Goal: Find specific page/section: Find specific page/section

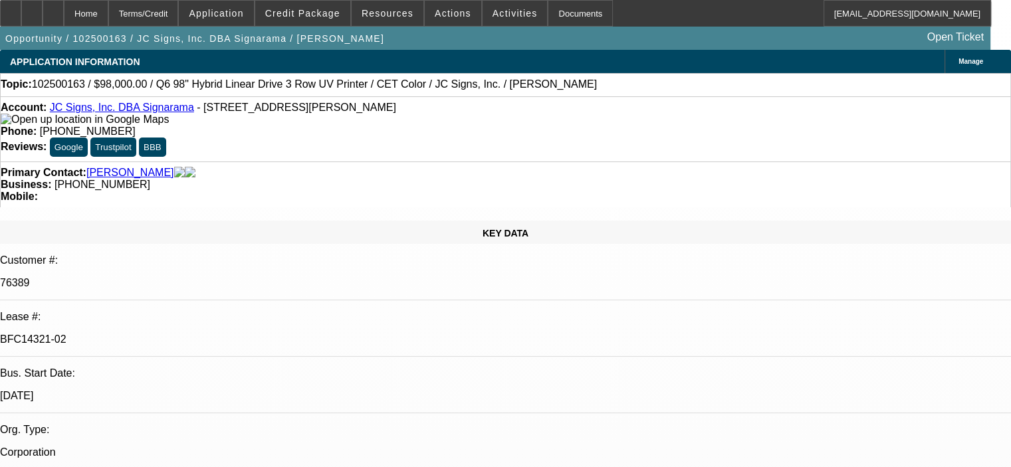
select select "0"
select select "2"
select select "0"
select select "6"
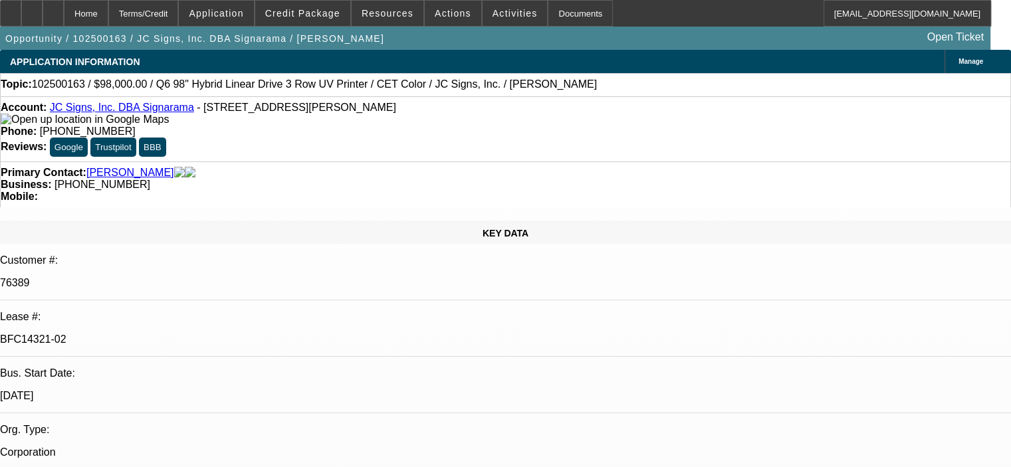
select select "0"
select select "2"
select select "0"
select select "6"
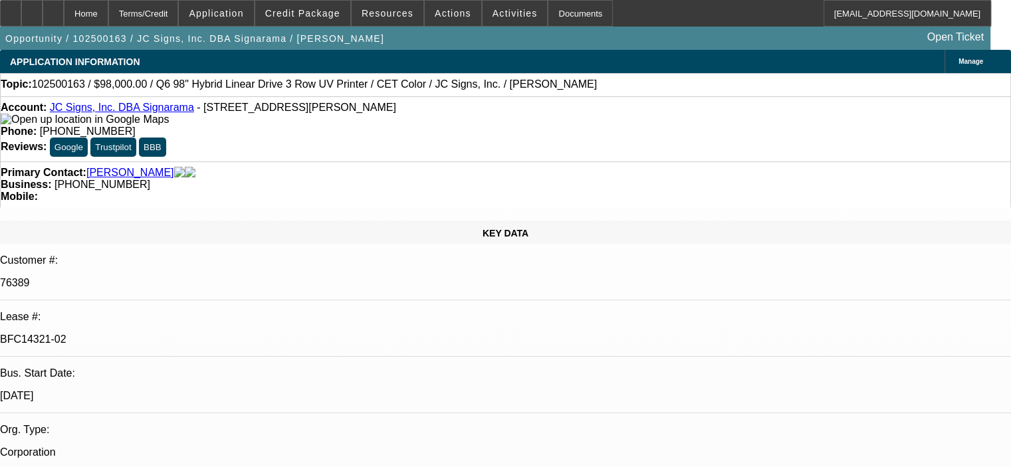
select select "0"
select select "2"
select select "0"
select select "6"
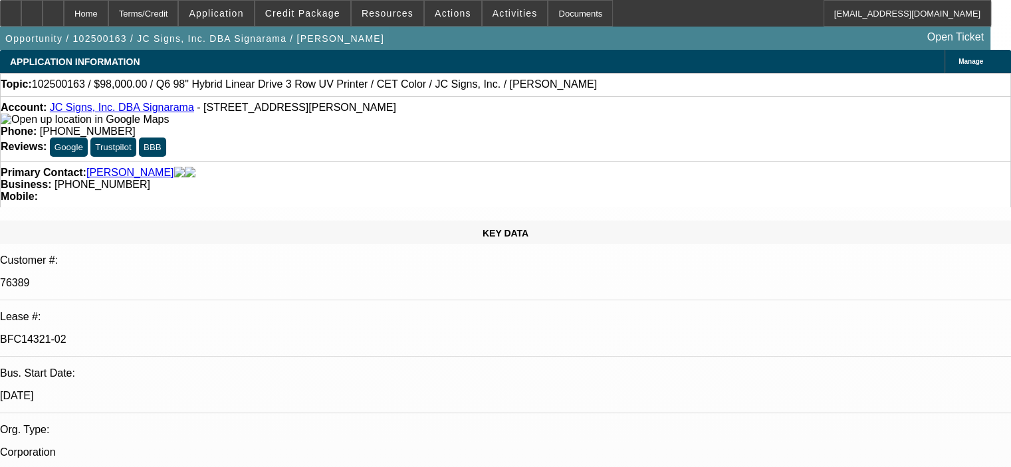
select select "0"
select select "2"
select select "0"
select select "6"
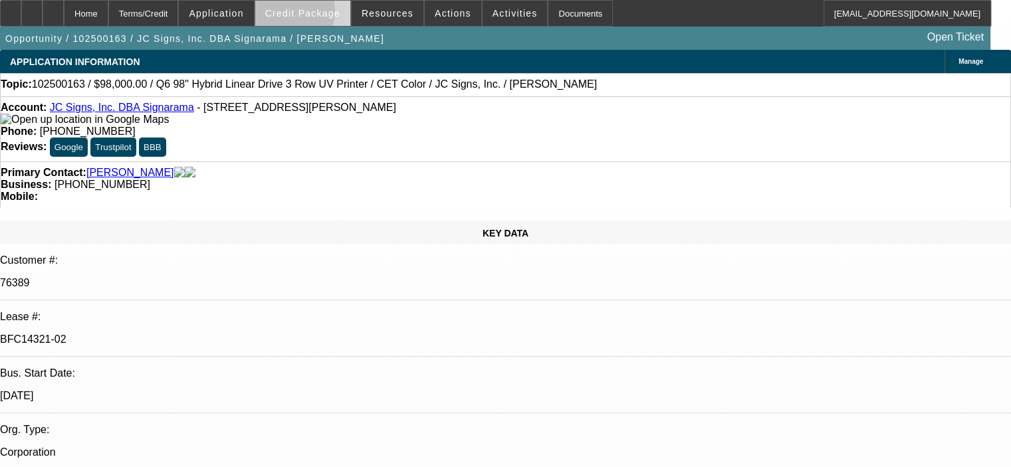
click at [306, 14] on span "Credit Package" at bounding box center [302, 13] width 75 height 11
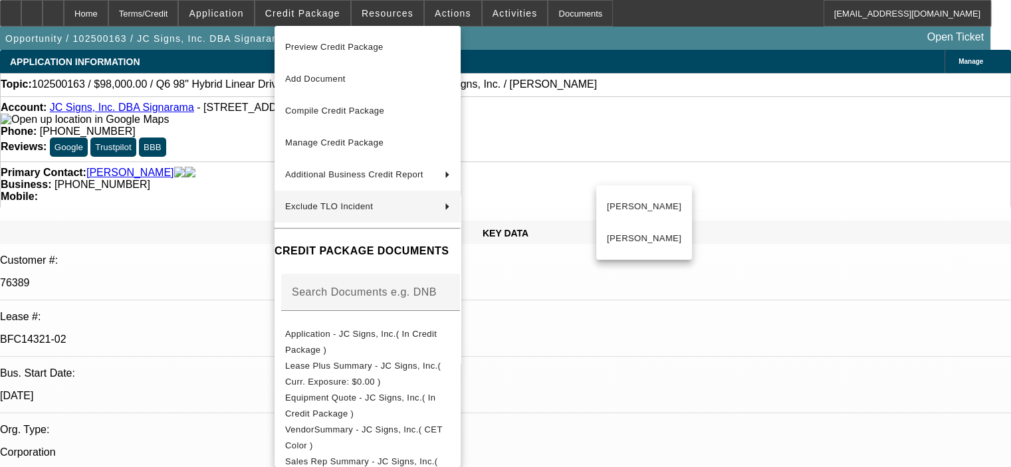
scroll to position [475, 0]
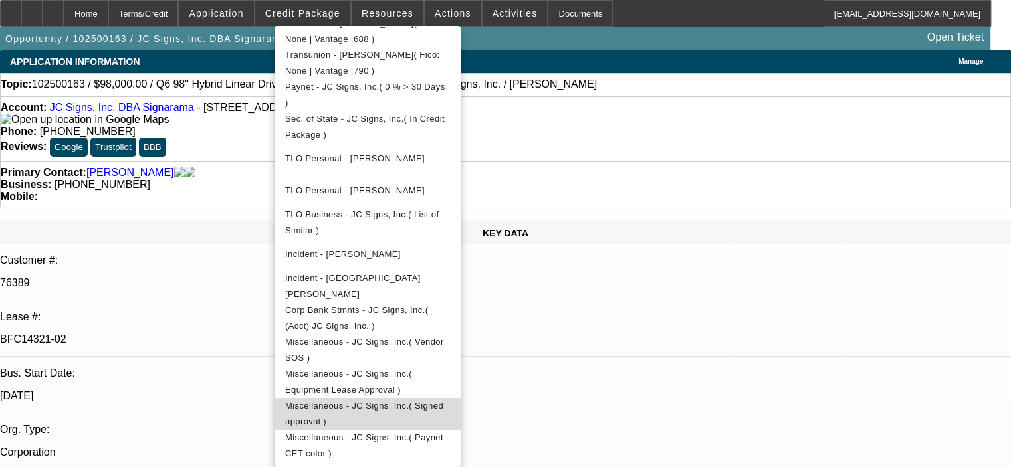
click at [436, 410] on span "Miscellaneous - JC Signs, Inc.( Signed approval )" at bounding box center [367, 414] width 165 height 32
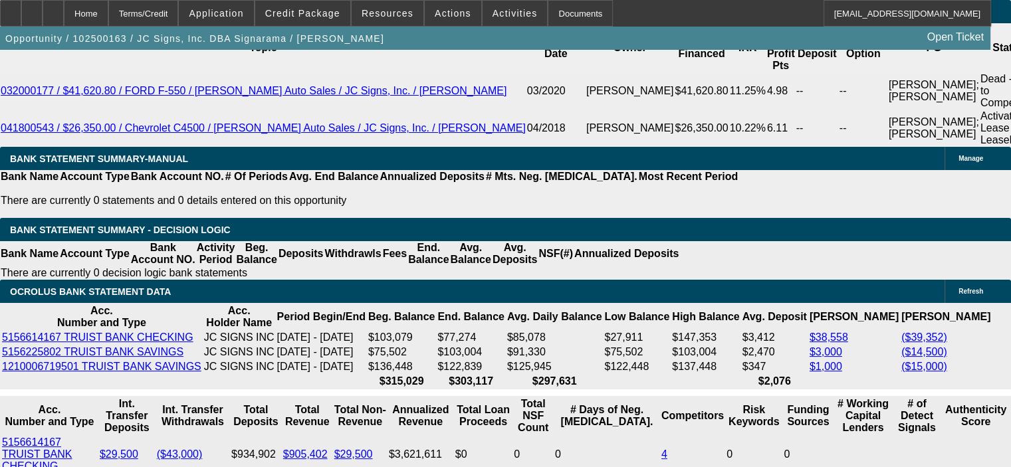
scroll to position [2460, 0]
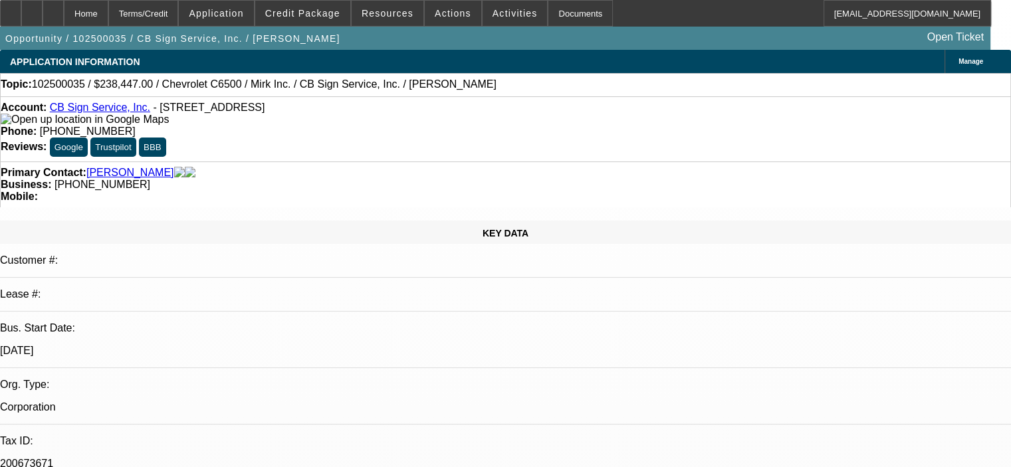
select select "0"
select select "3"
select select "0"
select select "6"
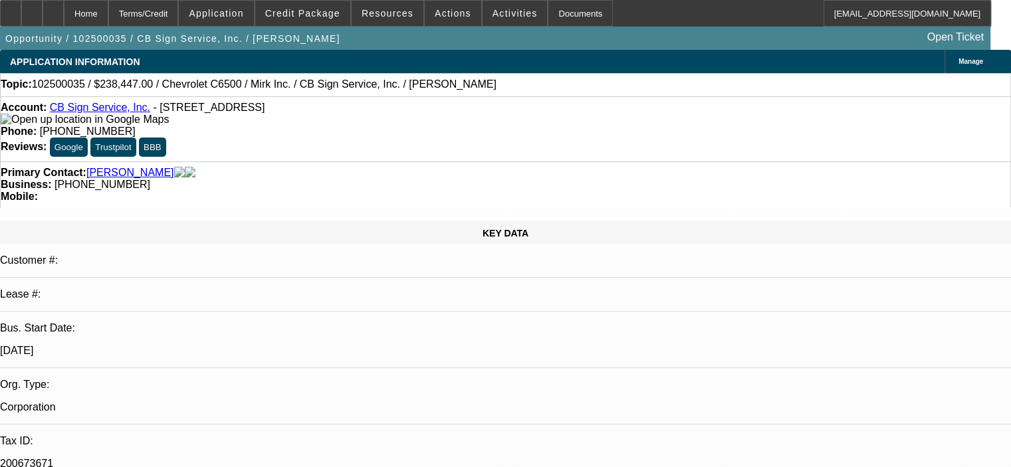
select select "0"
select select "3"
select select "0"
select select "6"
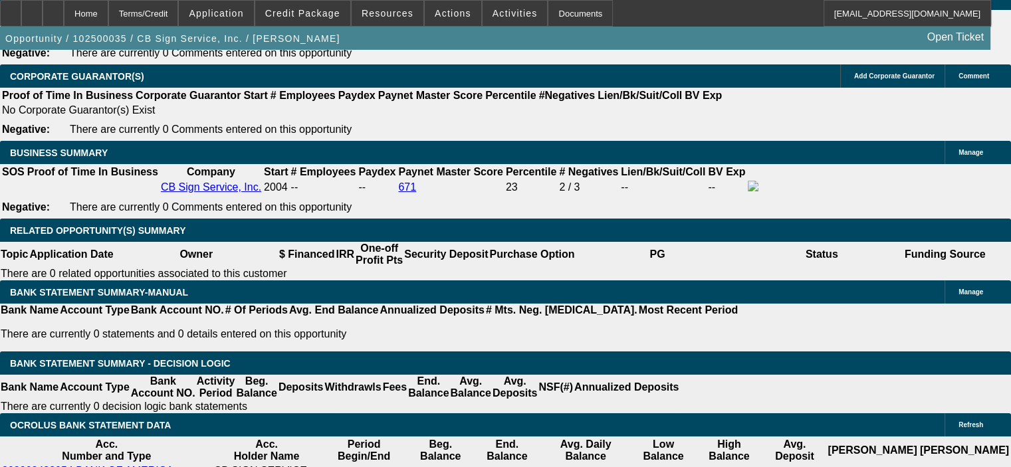
scroll to position [2053, 0]
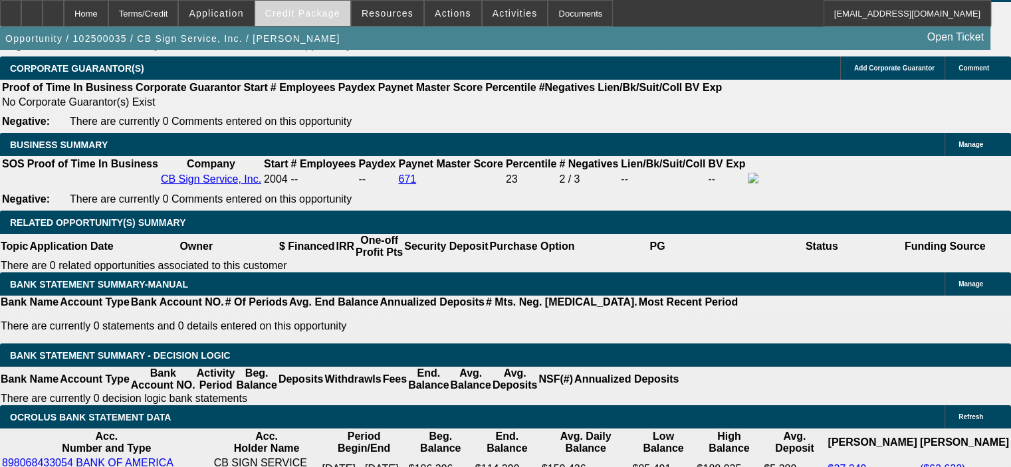
click at [327, 14] on span "Credit Package" at bounding box center [302, 13] width 75 height 11
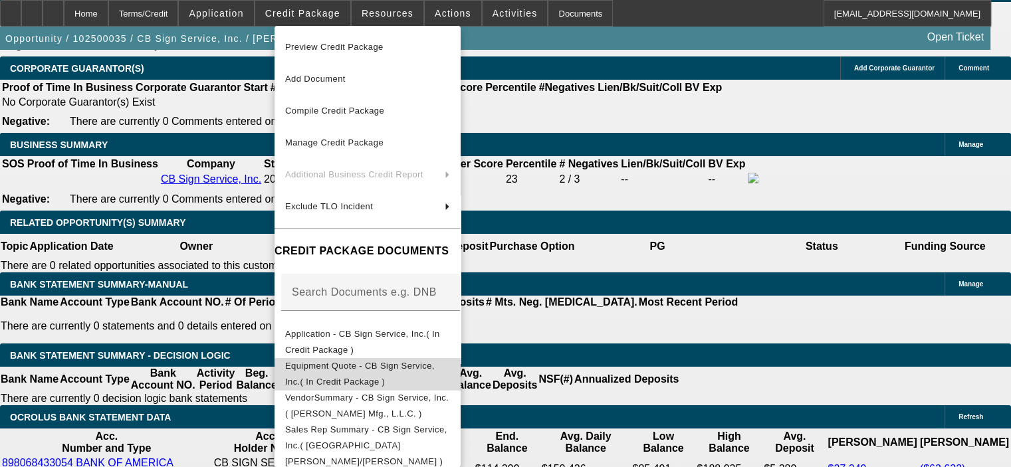
click at [387, 359] on button "Equipment Quote - CB Sign Service, Inc.( In Credit Package )" at bounding box center [368, 374] width 186 height 32
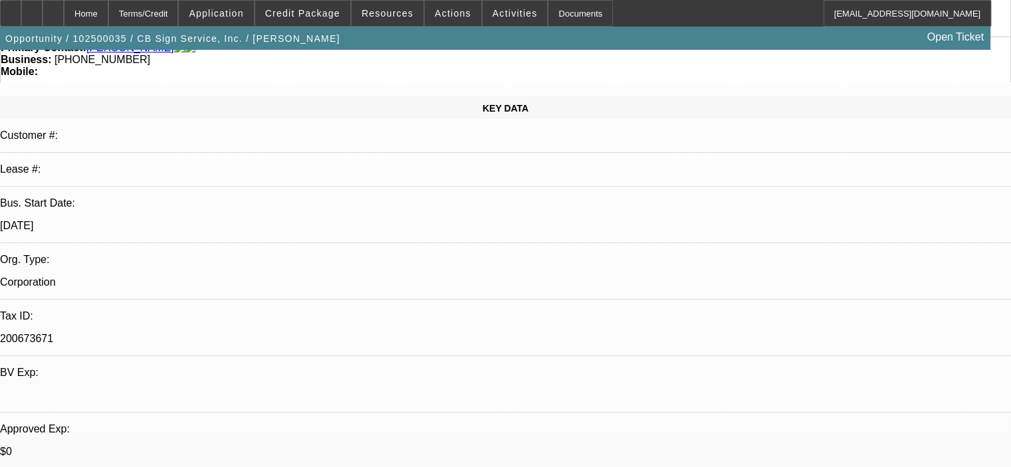
scroll to position [618, 0]
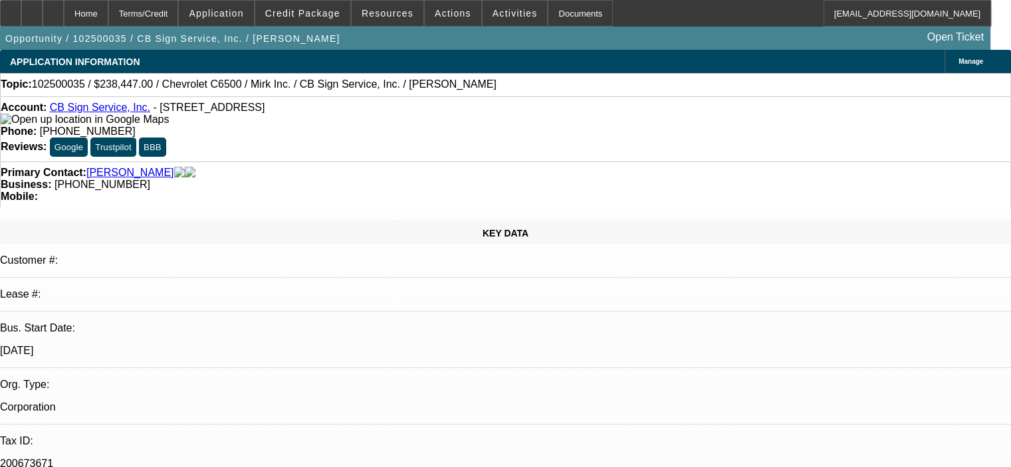
click at [98, 108] on link "CB Sign Service, Inc." at bounding box center [100, 107] width 100 height 11
